Goal: Task Accomplishment & Management: Manage account settings

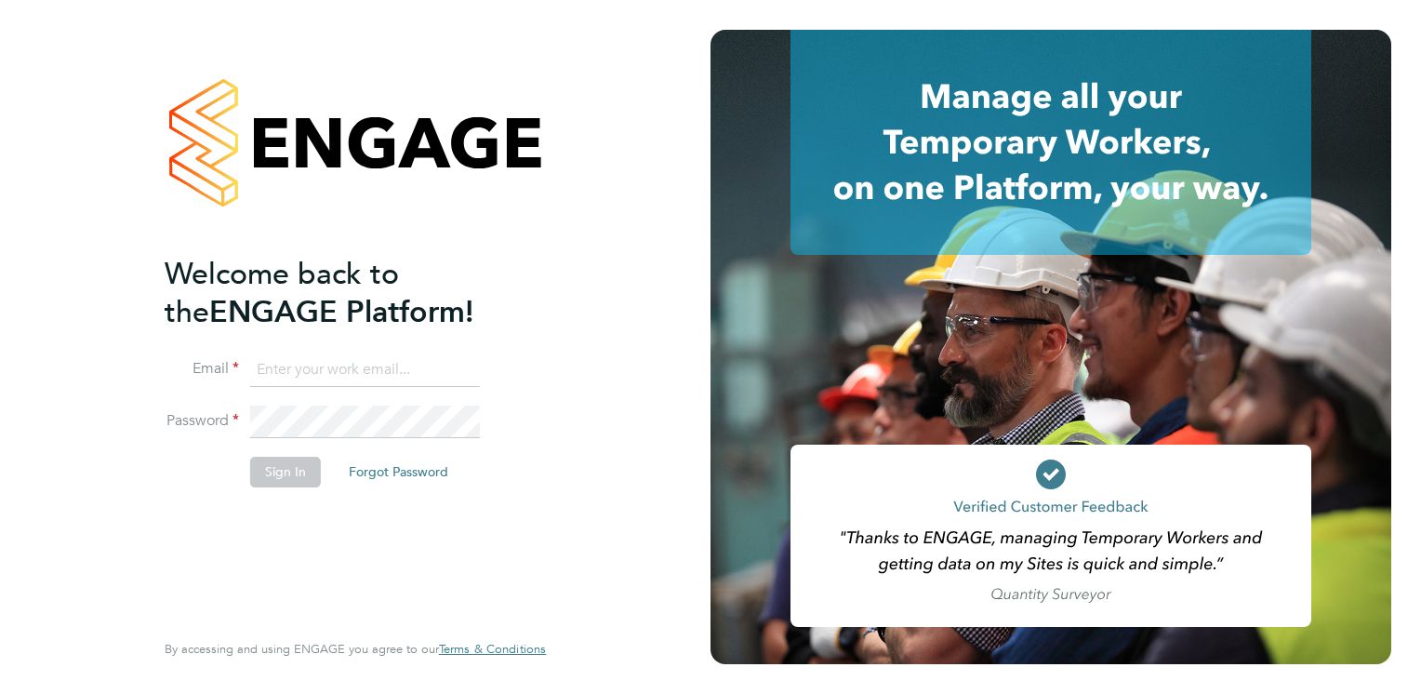
type input "geraldine.rice@torus.co.uk"
click at [287, 473] on button "Sign In" at bounding box center [285, 472] width 71 height 30
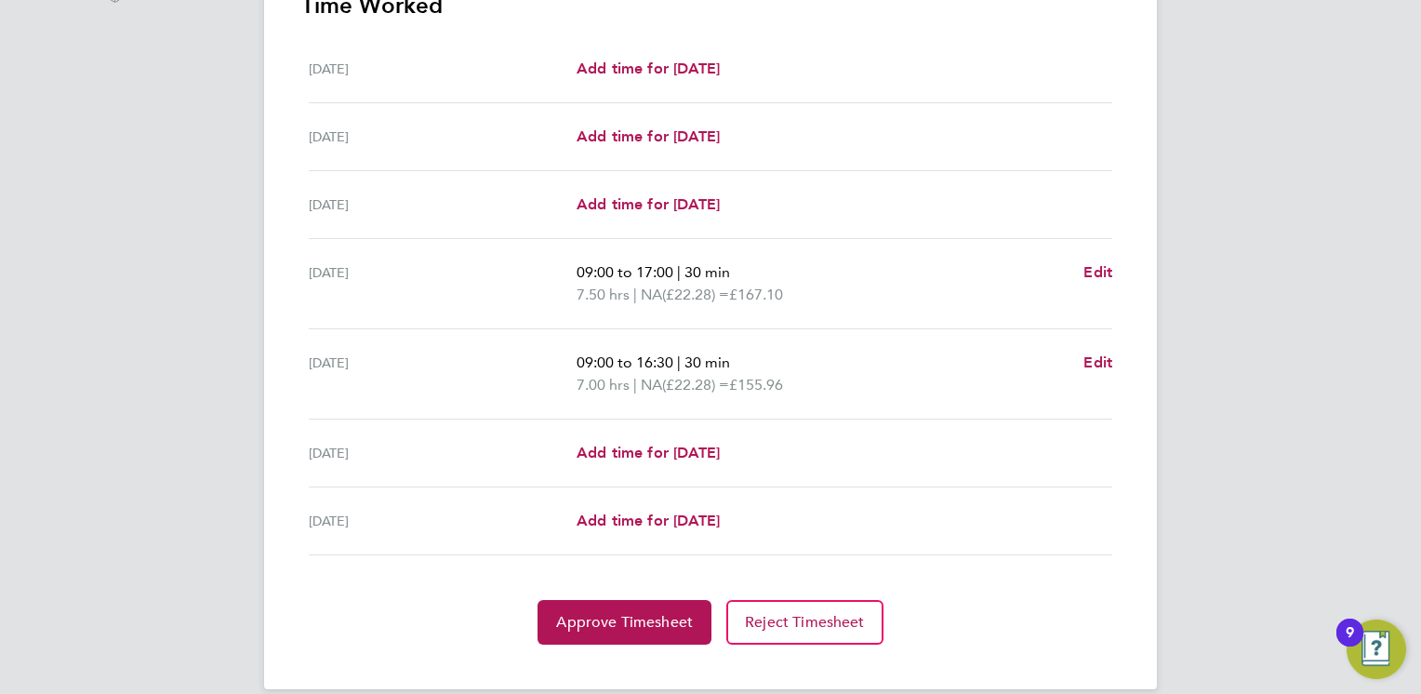
scroll to position [580, 0]
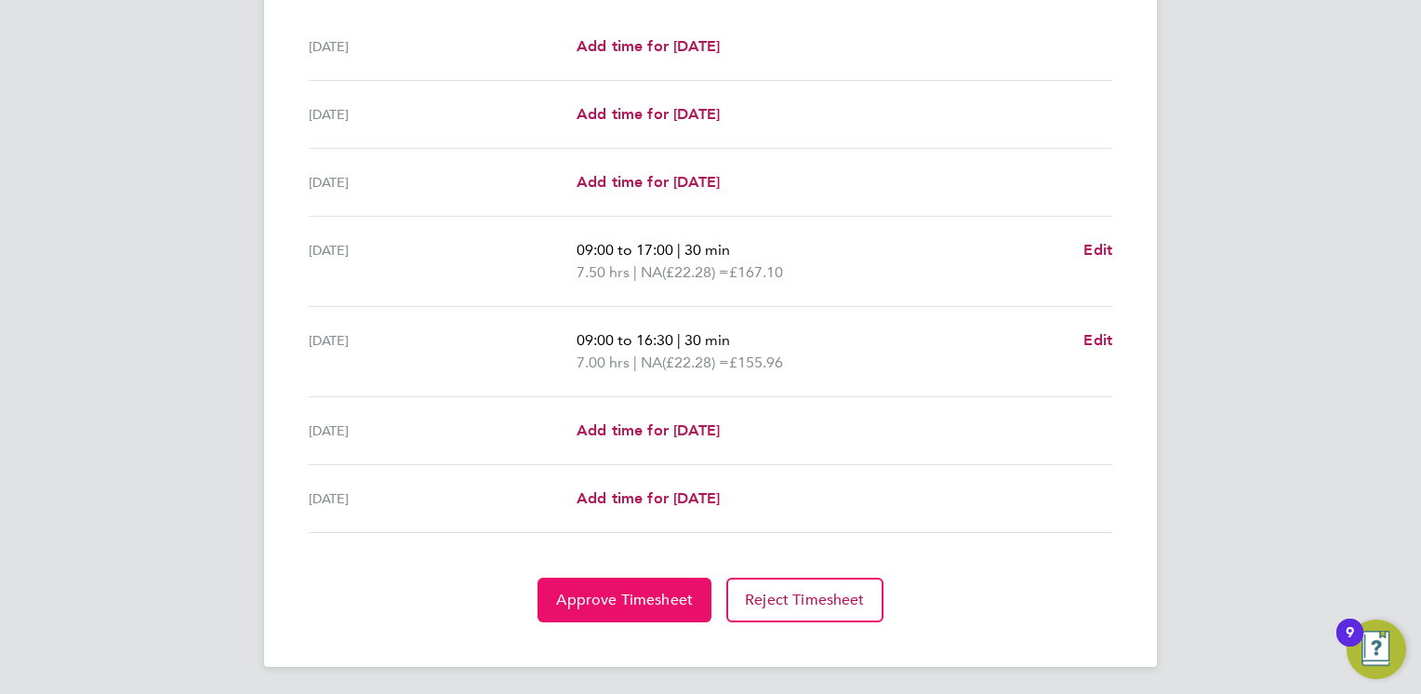
click at [643, 593] on span "Approve Timesheet" at bounding box center [624, 600] width 137 height 19
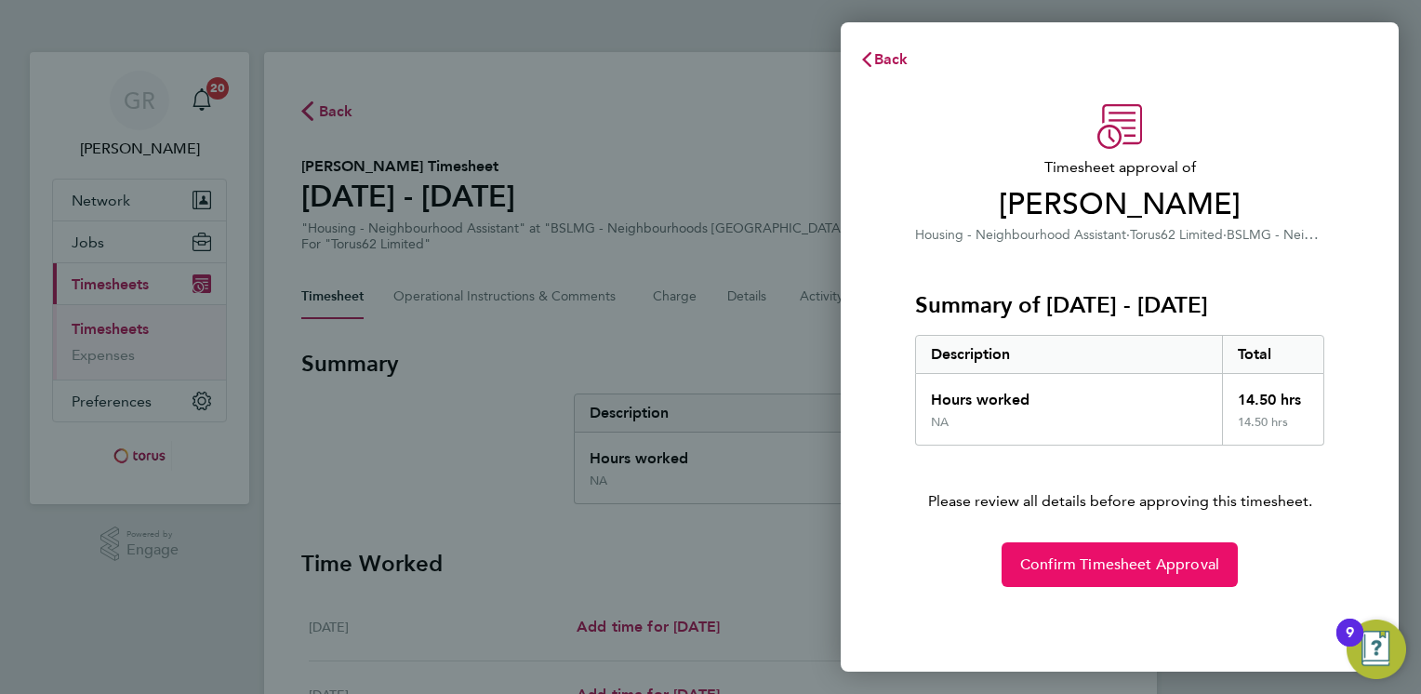
click at [1150, 571] on span "Confirm Timesheet Approval" at bounding box center [1119, 564] width 199 height 19
